Goal: Transaction & Acquisition: Purchase product/service

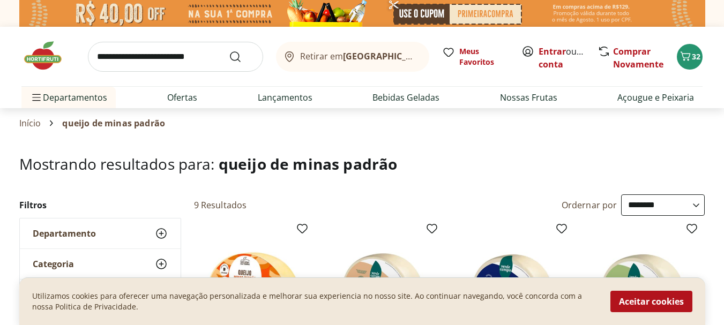
select select "**********"
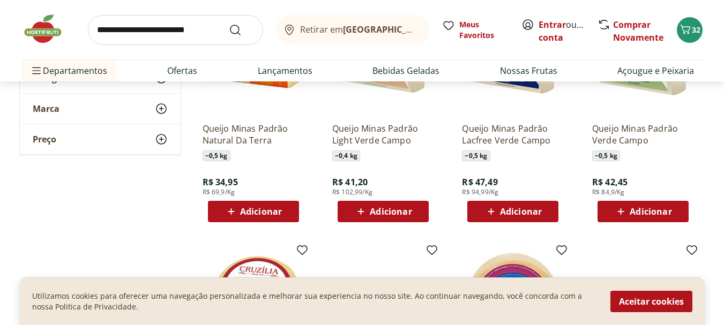
scroll to position [161, 0]
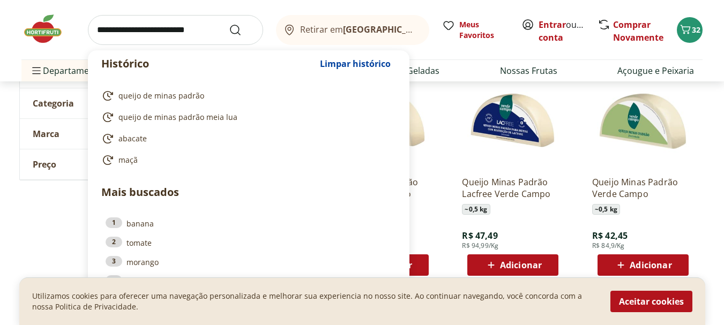
click at [96, 30] on input "search" at bounding box center [175, 30] width 175 height 30
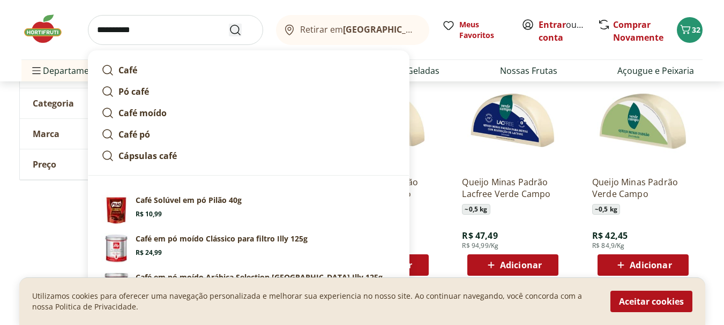
type input "**********"
click at [232, 24] on icon "Submit Search" at bounding box center [235, 30] width 13 height 13
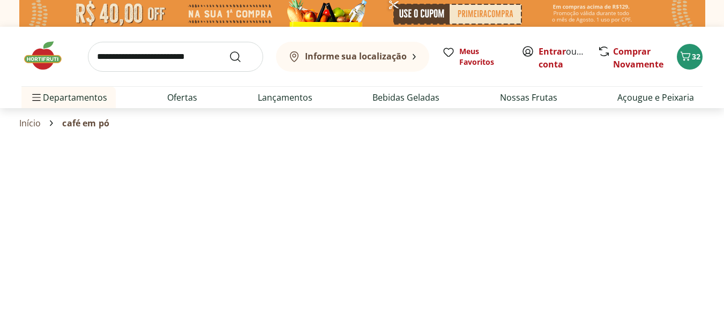
select select "**********"
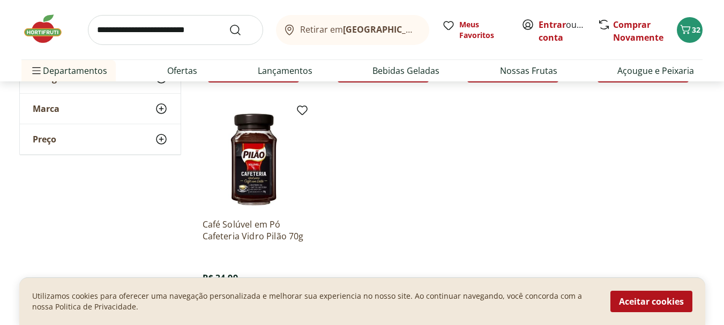
scroll to position [375, 0]
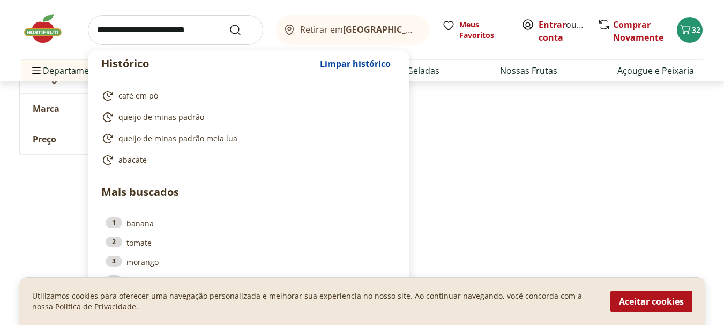
click at [96, 31] on input "search" at bounding box center [175, 30] width 175 height 30
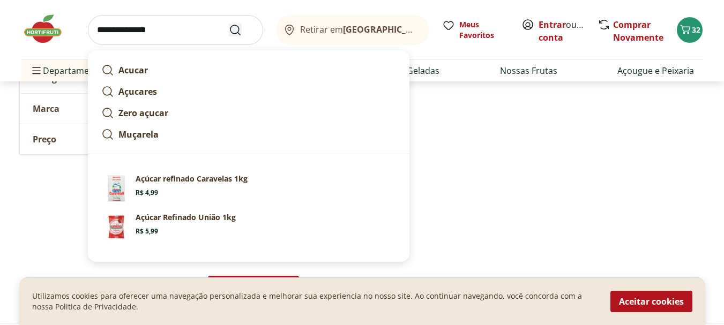
type input "**********"
click at [234, 26] on icon "Submit Search" at bounding box center [235, 30] width 13 height 13
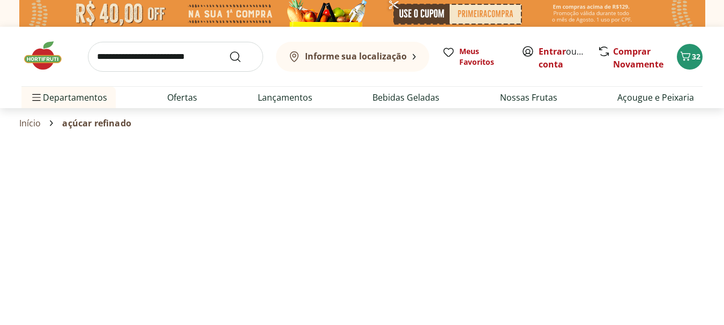
select select "**********"
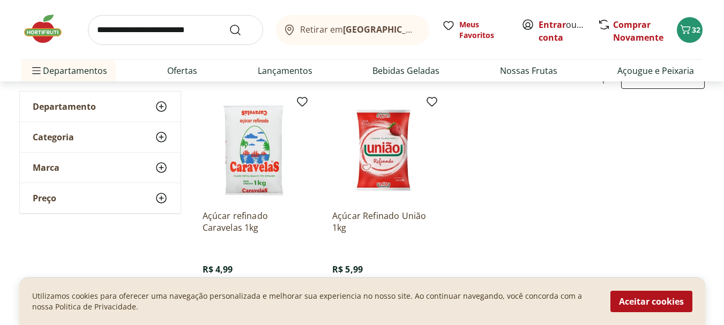
scroll to position [107, 0]
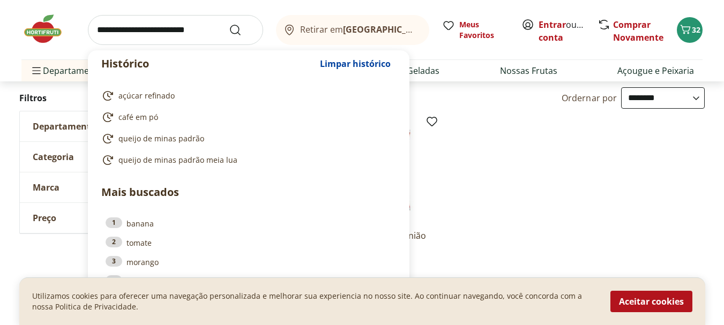
click at [97, 32] on input "search" at bounding box center [175, 30] width 175 height 30
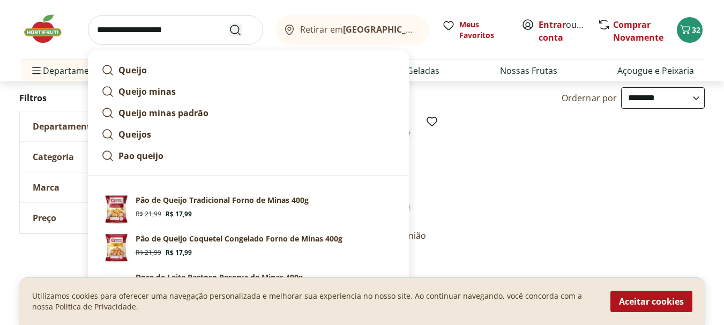
type input "**********"
click at [231, 26] on icon "Submit Search" at bounding box center [235, 30] width 13 height 13
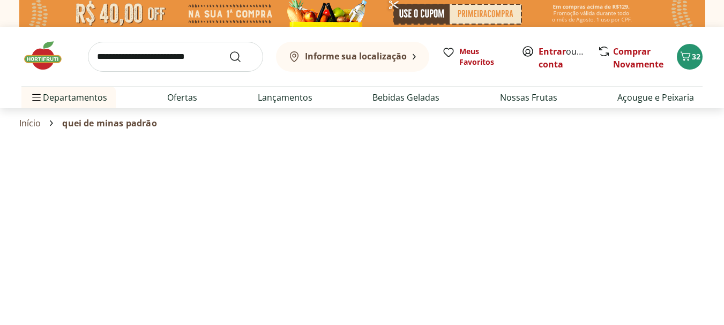
select select "**********"
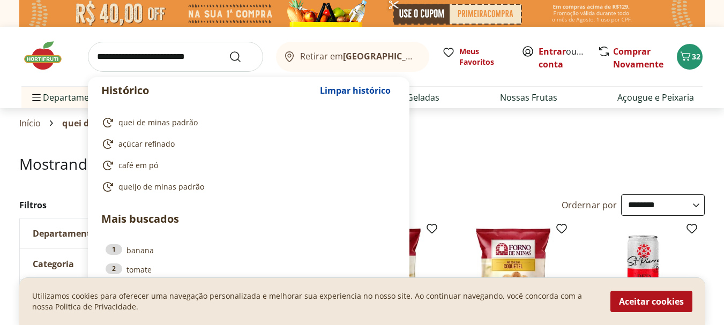
click at [93, 57] on input "search" at bounding box center [175, 57] width 175 height 30
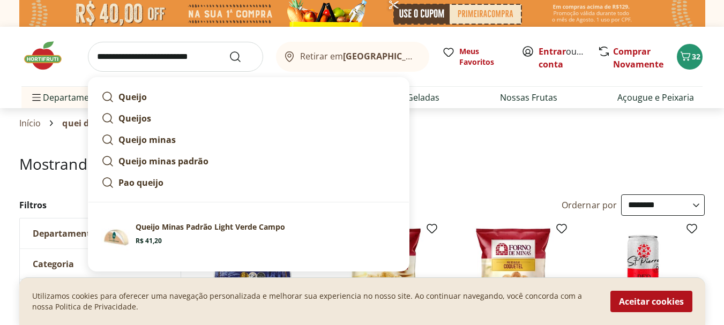
scroll to position [54, 0]
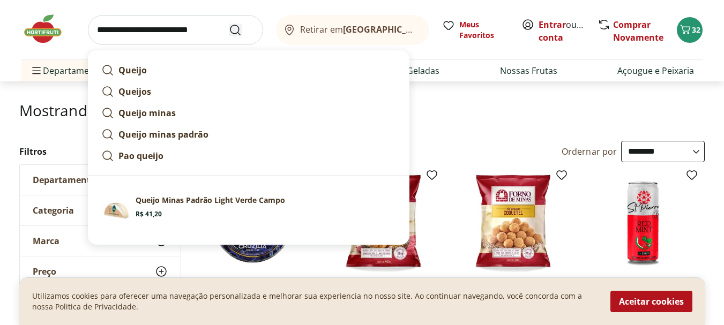
type input "**********"
click at [230, 27] on icon "Submit Search" at bounding box center [235, 30] width 13 height 13
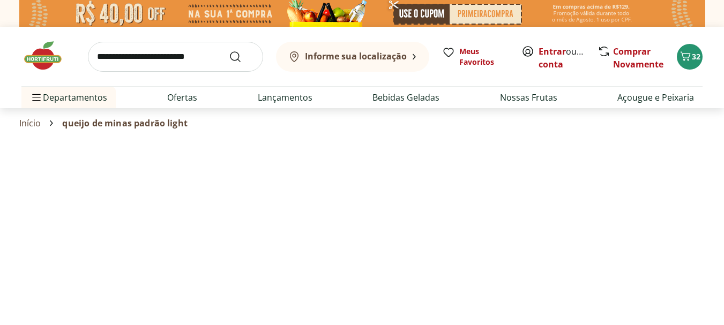
select select "**********"
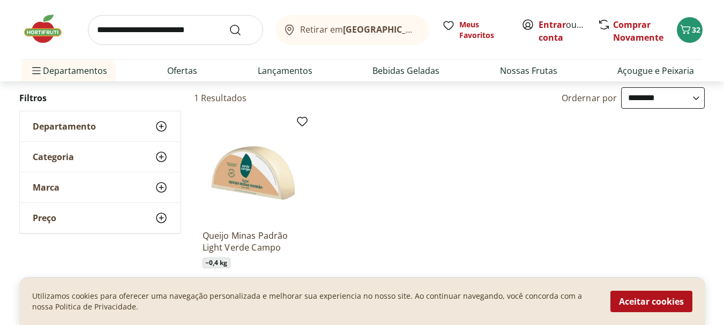
scroll to position [161, 0]
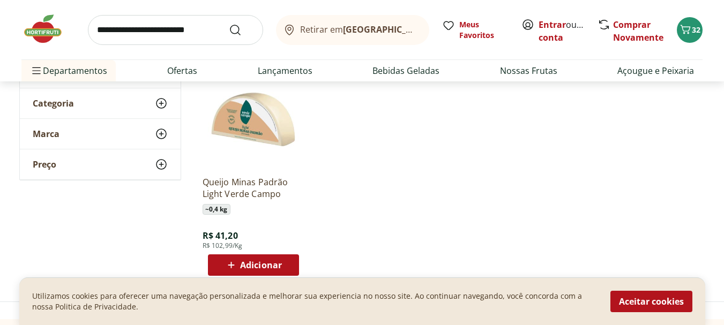
click at [425, 220] on ul "Queijo Minas Padrão Light Verde Campo ~ 0,4 kg R$ 41,20 R$ 102,99/Kg Adicionar" at bounding box center [449, 170] width 511 height 227
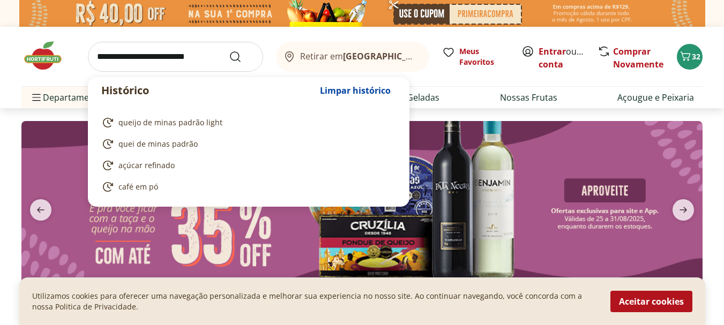
click at [98, 55] on input "search" at bounding box center [175, 57] width 175 height 30
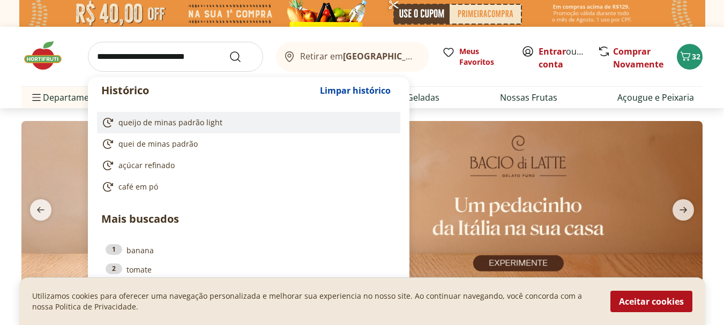
click at [162, 121] on span "queijo de minas padrão light" at bounding box center [170, 122] width 104 height 11
type input "**********"
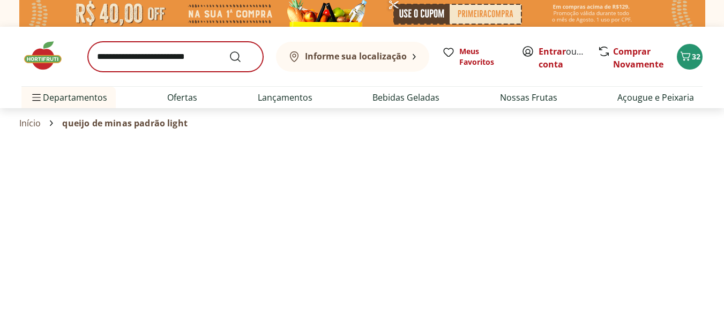
select select "**********"
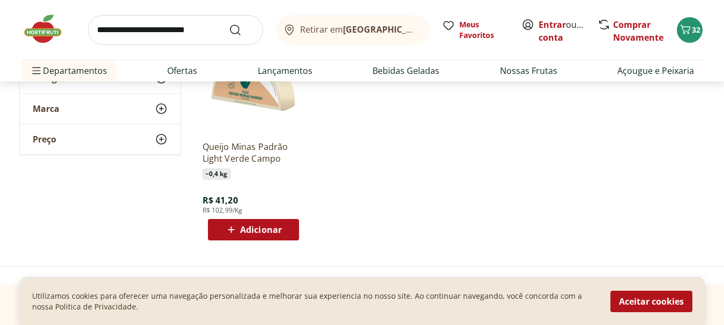
scroll to position [214, 0]
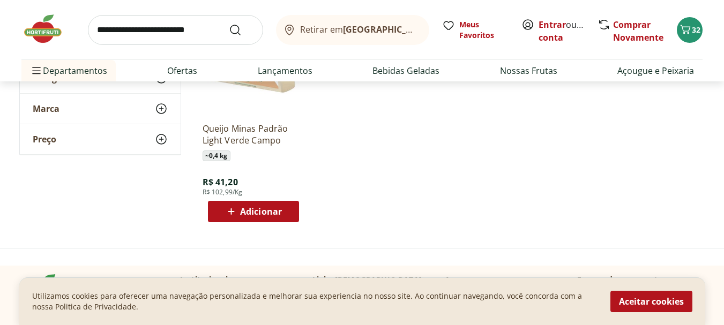
click at [250, 204] on div "Adicionar" at bounding box center [253, 211] width 74 height 19
click at [282, 209] on icon at bounding box center [282, 211] width 13 height 13
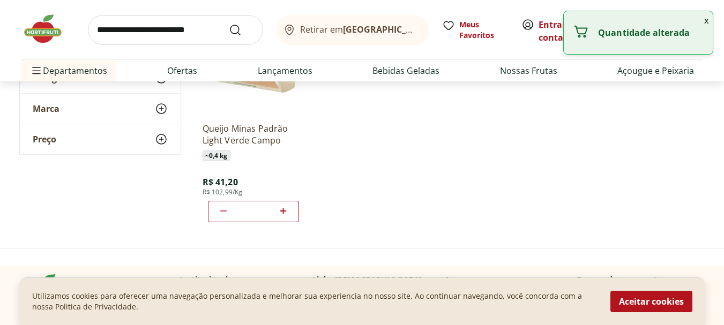
click at [282, 209] on icon at bounding box center [282, 211] width 13 height 13
type input "*"
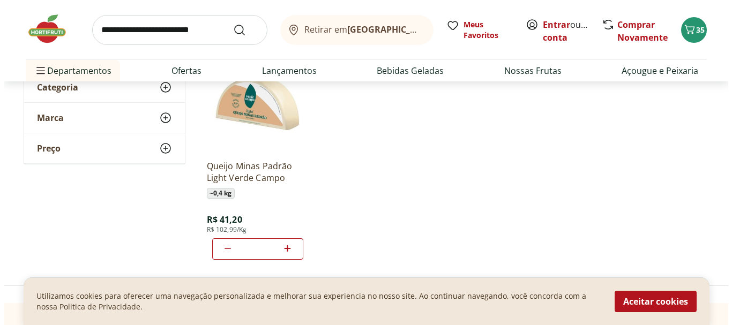
scroll to position [161, 0]
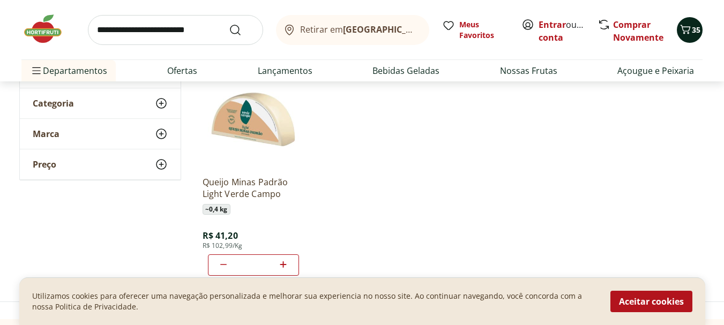
click at [686, 23] on icon "Carrinho" at bounding box center [685, 29] width 13 height 13
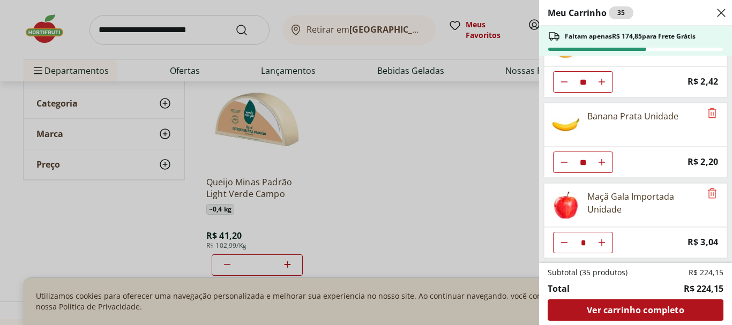
scroll to position [54, 0]
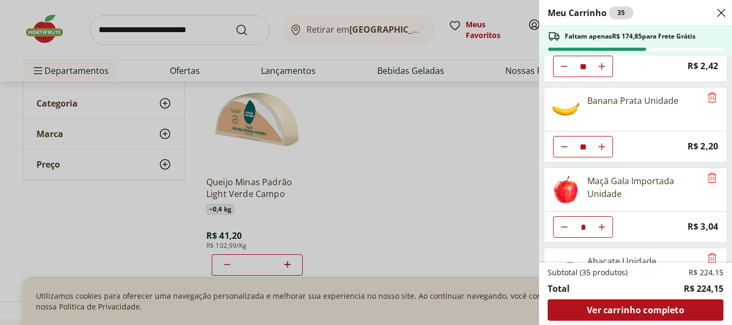
click at [560, 61] on button "Diminuir Quantidade" at bounding box center [563, 66] width 21 height 21
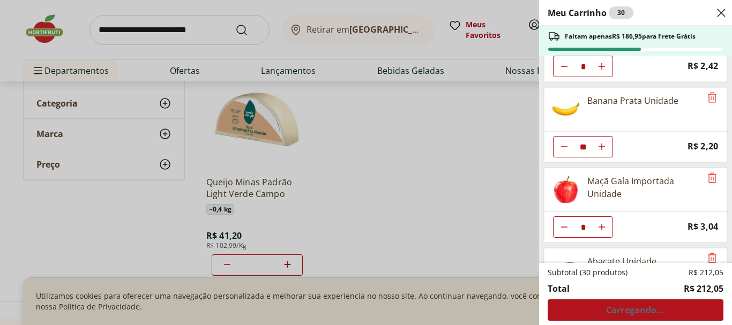
click at [560, 61] on button "Diminuir Quantidade" at bounding box center [563, 66] width 21 height 21
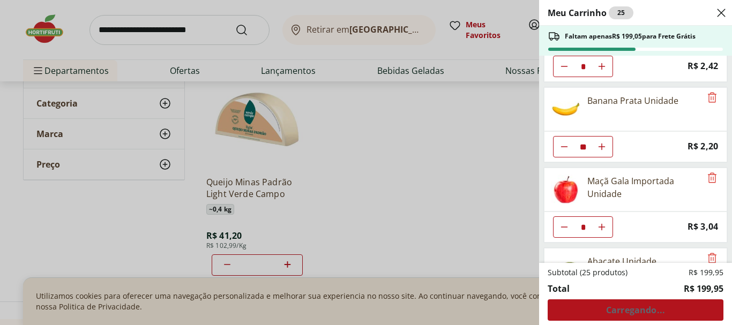
click at [560, 61] on button "Diminuir Quantidade" at bounding box center [563, 66] width 21 height 21
type input "*"
click at [560, 61] on icon "Diminuir Quantidade" at bounding box center [564, 65] width 13 height 13
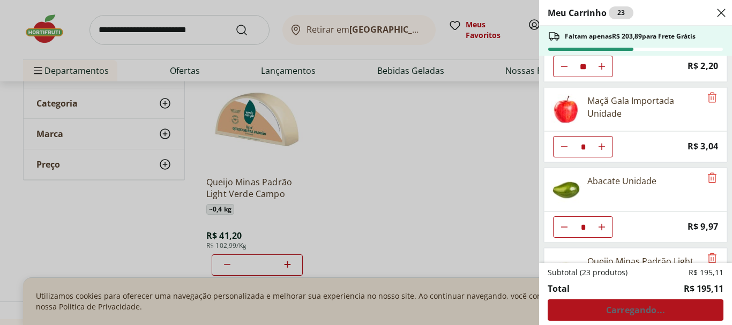
scroll to position [0, 0]
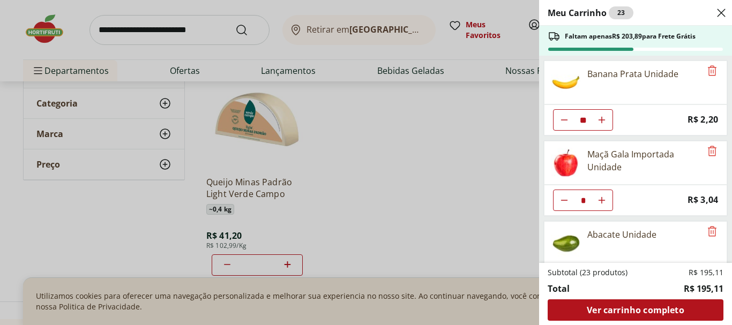
click at [563, 111] on button "Diminuir Quantidade" at bounding box center [563, 119] width 21 height 21
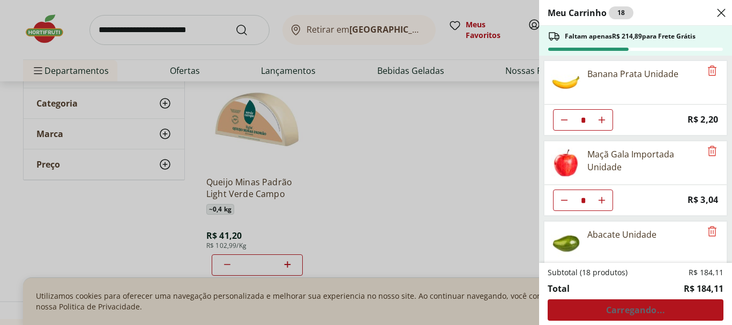
click at [563, 111] on button "Diminuir Quantidade" at bounding box center [563, 119] width 21 height 21
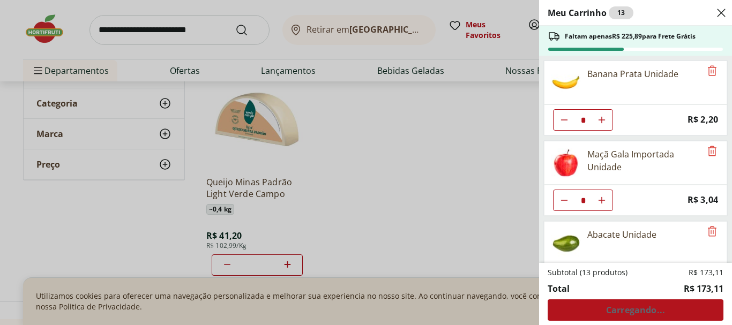
click at [563, 111] on button "Diminuir Quantidade" at bounding box center [563, 119] width 21 height 21
type input "*"
click at [563, 111] on button "Diminuir Quantidade" at bounding box center [563, 119] width 21 height 21
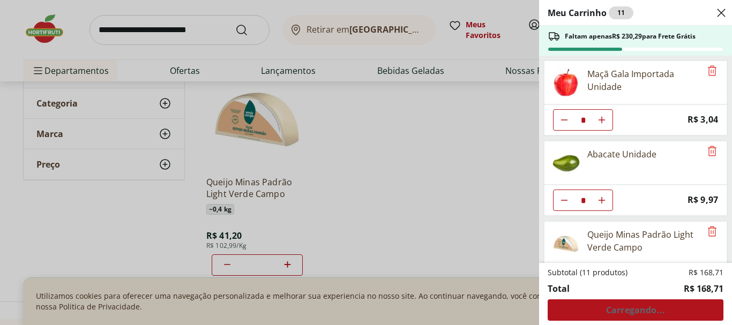
click at [563, 111] on button "Diminuir Quantidade" at bounding box center [563, 119] width 21 height 21
type input "*"
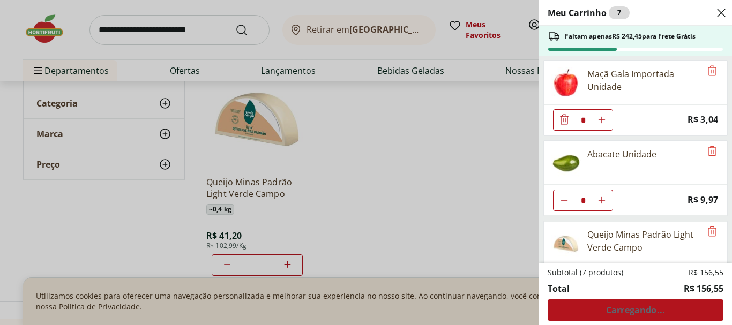
click at [562, 110] on button "Diminuir Quantidade" at bounding box center [563, 119] width 21 height 21
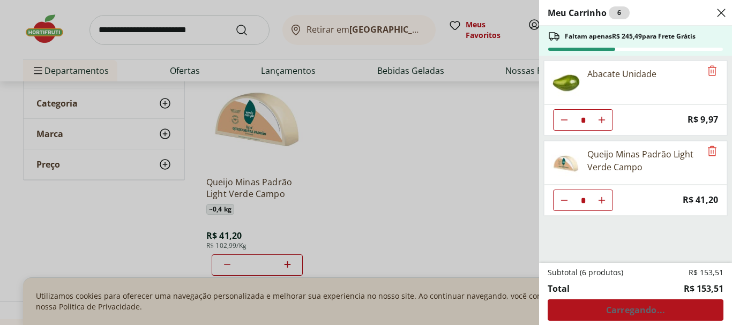
click at [562, 110] on button "Diminuir Quantidade" at bounding box center [563, 119] width 21 height 21
type input "*"
click at [562, 110] on button "Diminuir Quantidade" at bounding box center [563, 119] width 21 height 21
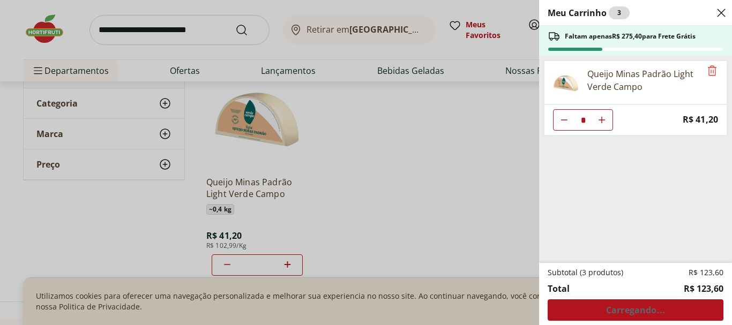
click at [562, 110] on button "Diminuir Quantidade" at bounding box center [563, 119] width 21 height 21
type input "*"
click at [562, 110] on button "Diminuir Quantidade" at bounding box center [563, 119] width 21 height 21
type input "*"
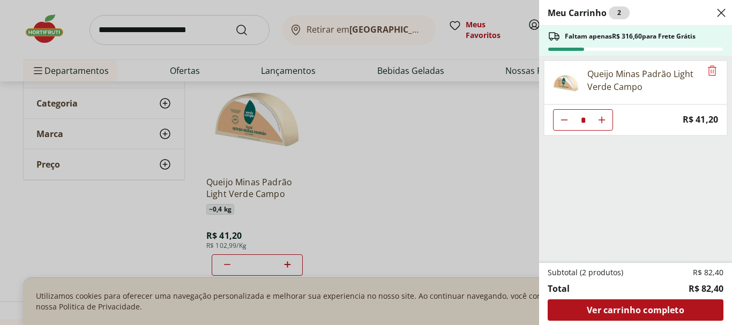
type input "*"
click at [600, 115] on button "Aumentar Quantidade" at bounding box center [601, 119] width 21 height 21
type input "*"
click at [600, 115] on button "Aumentar Quantidade" at bounding box center [601, 119] width 21 height 21
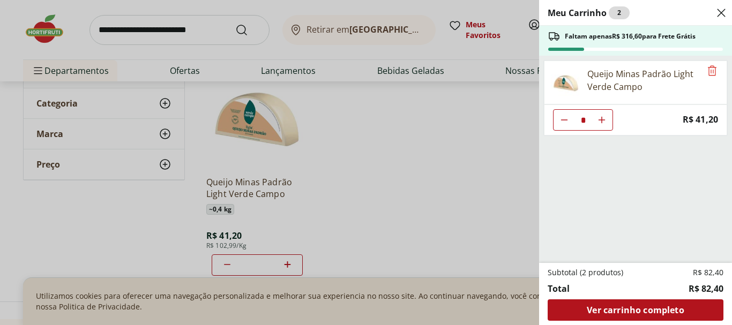
type input "*"
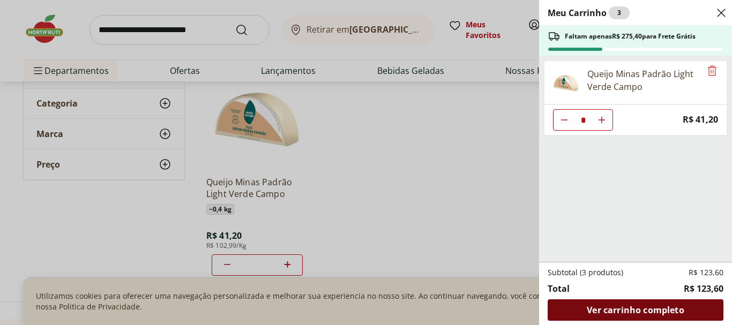
click at [607, 308] on span "Ver carrinho completo" at bounding box center [635, 310] width 97 height 9
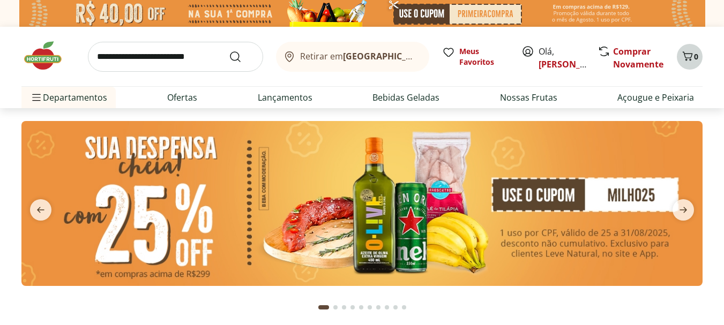
click at [689, 54] on icon "Carrinho" at bounding box center [687, 55] width 10 height 9
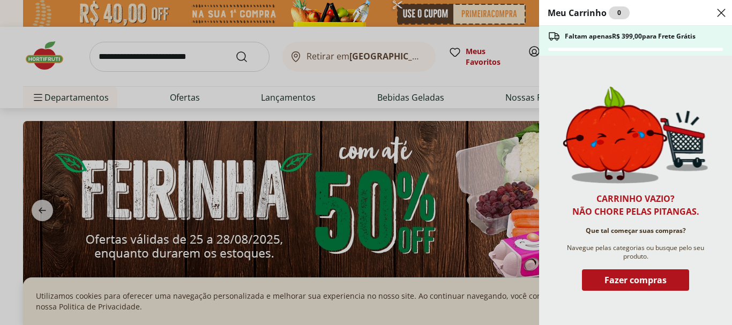
click at [470, 89] on div "Meu Carrinho 0 Faltam apenas R$ 399,00 para Frete Grátis Carrinho vazio? Não ch…" at bounding box center [366, 162] width 732 height 325
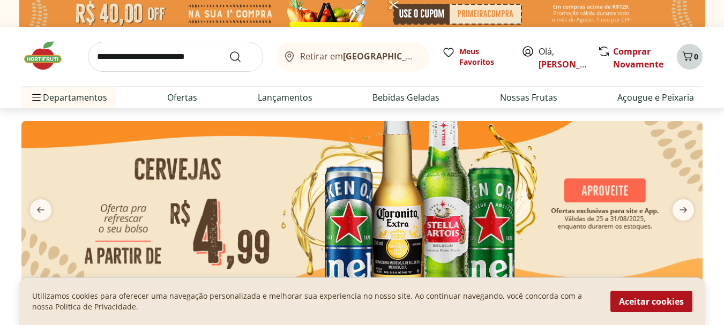
click at [687, 47] on button "0" at bounding box center [689, 57] width 26 height 26
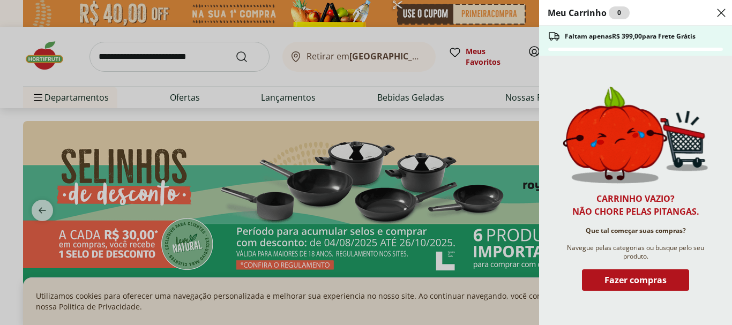
click at [515, 72] on div "Meu Carrinho 0 Faltam apenas R$ 399,00 para Frete Grátis Carrinho vazio? Não ch…" at bounding box center [366, 162] width 732 height 325
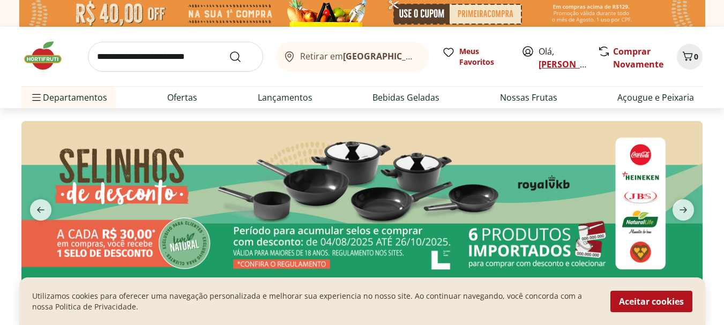
click at [551, 62] on link "Pedro" at bounding box center [573, 64] width 70 height 12
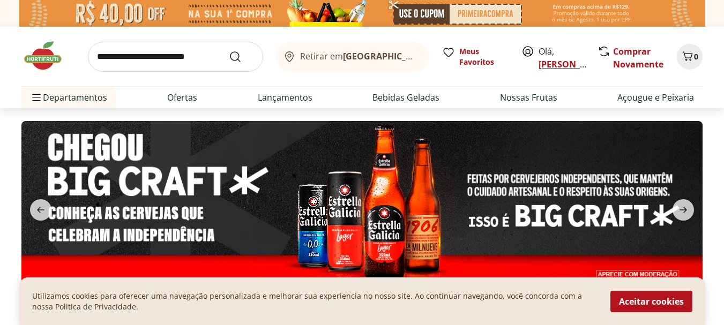
click at [547, 59] on link "Pedro" at bounding box center [573, 64] width 70 height 12
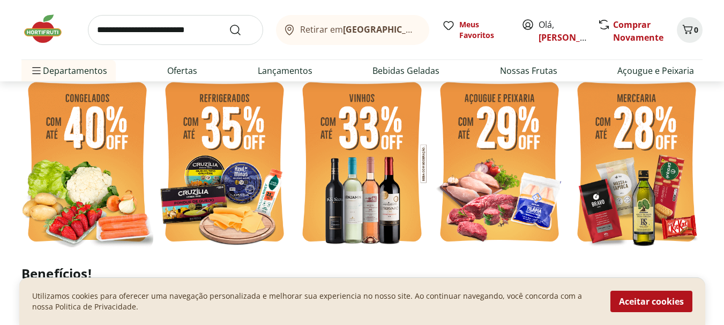
scroll to position [321, 0]
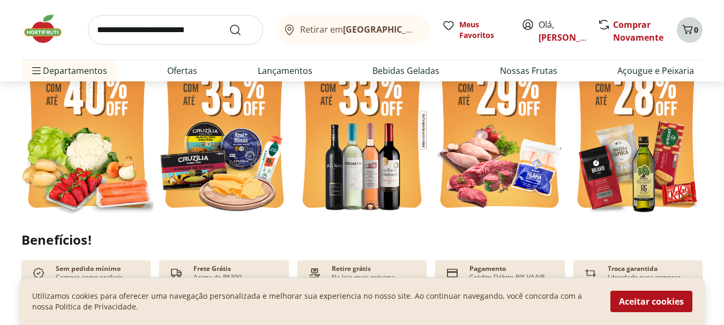
click at [685, 27] on icon "Carrinho" at bounding box center [687, 29] width 13 height 13
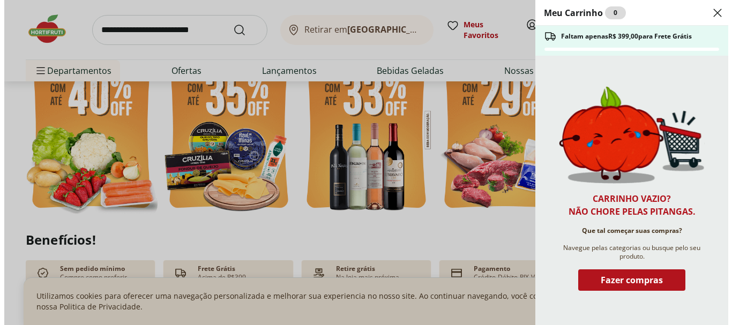
scroll to position [322, 0]
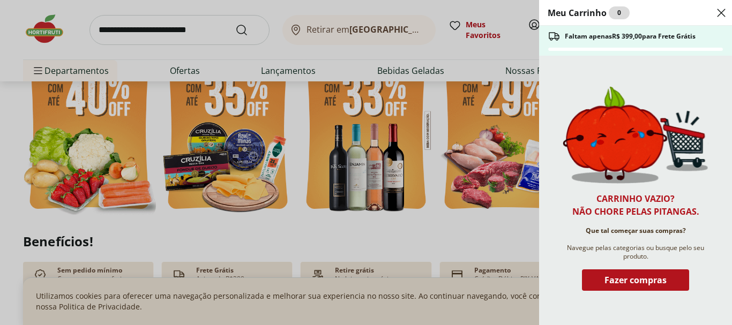
click at [482, 227] on div "Meu Carrinho 0 Faltam apenas R$ 399,00 para Frete Grátis Carrinho vazio? Não ch…" at bounding box center [366, 162] width 732 height 325
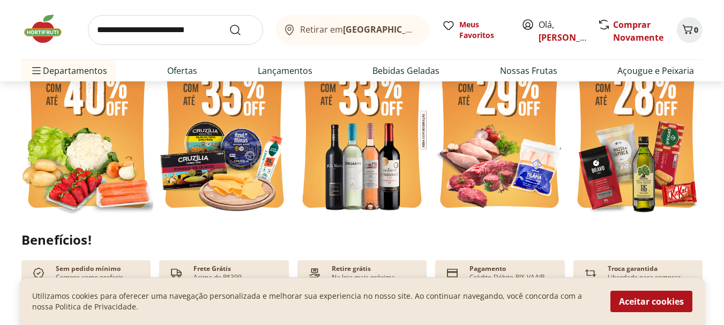
scroll to position [375, 0]
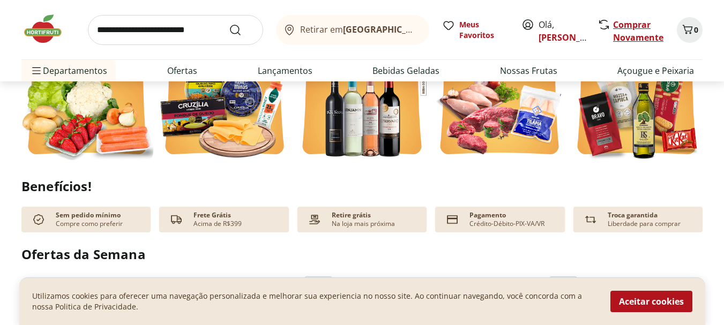
click at [629, 35] on link "Comprar Novamente" at bounding box center [638, 31] width 50 height 25
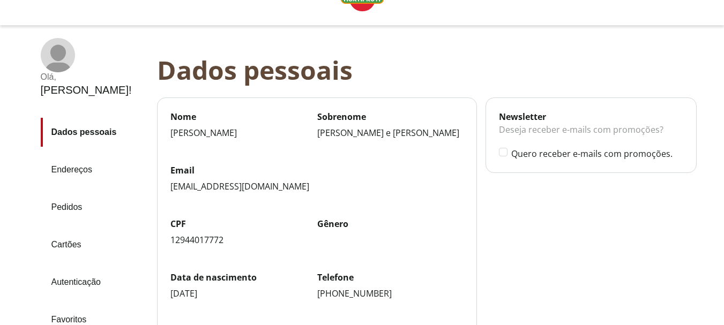
scroll to position [54, 0]
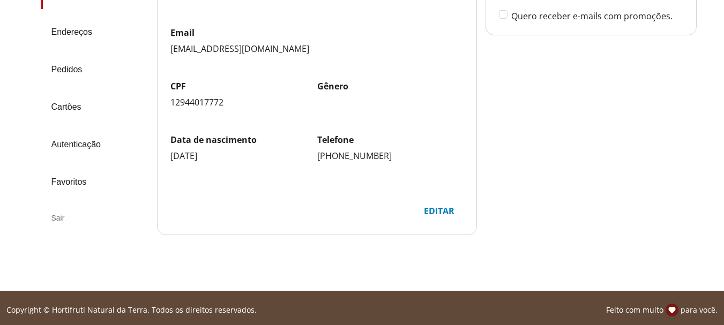
scroll to position [175, 0]
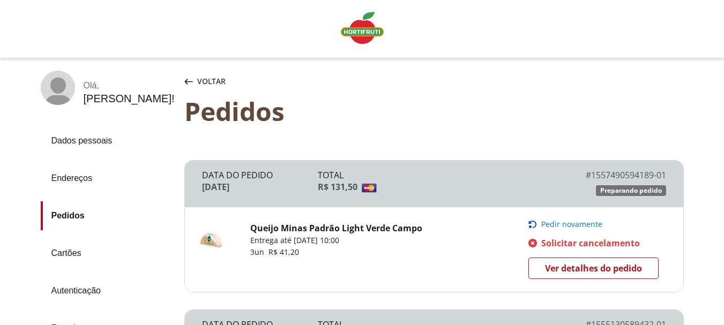
click at [573, 262] on span "Ver detalhes do pedido" at bounding box center [593, 268] width 97 height 16
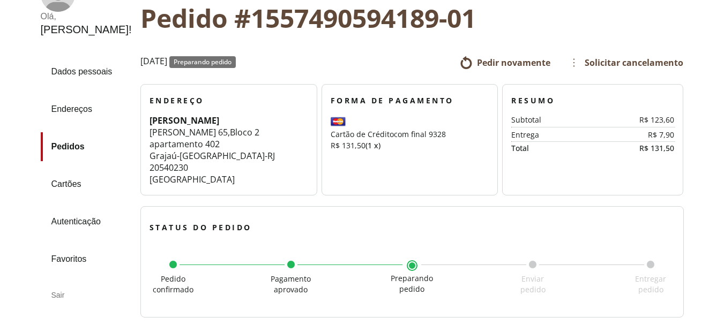
scroll to position [107, 0]
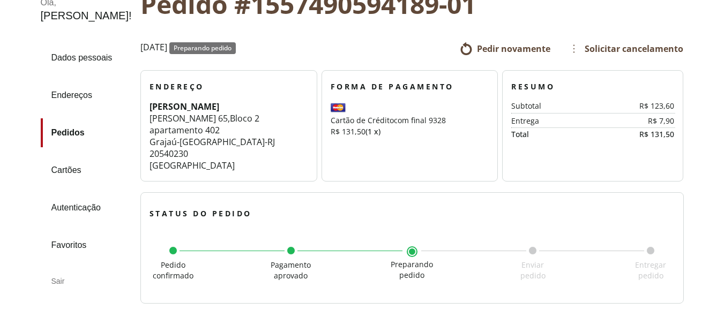
click at [61, 127] on link "Pedidos" at bounding box center [86, 132] width 91 height 29
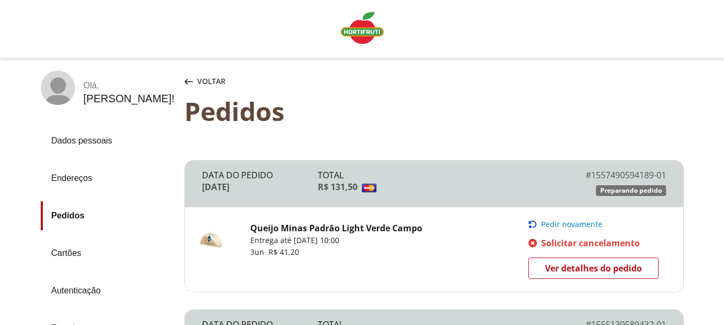
scroll to position [54, 0]
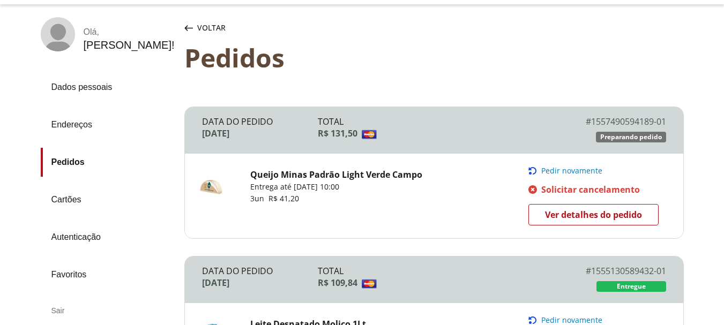
click at [559, 210] on span "Ver detalhes do pedido" at bounding box center [593, 215] width 97 height 16
